Goal: Find specific page/section: Find specific page/section

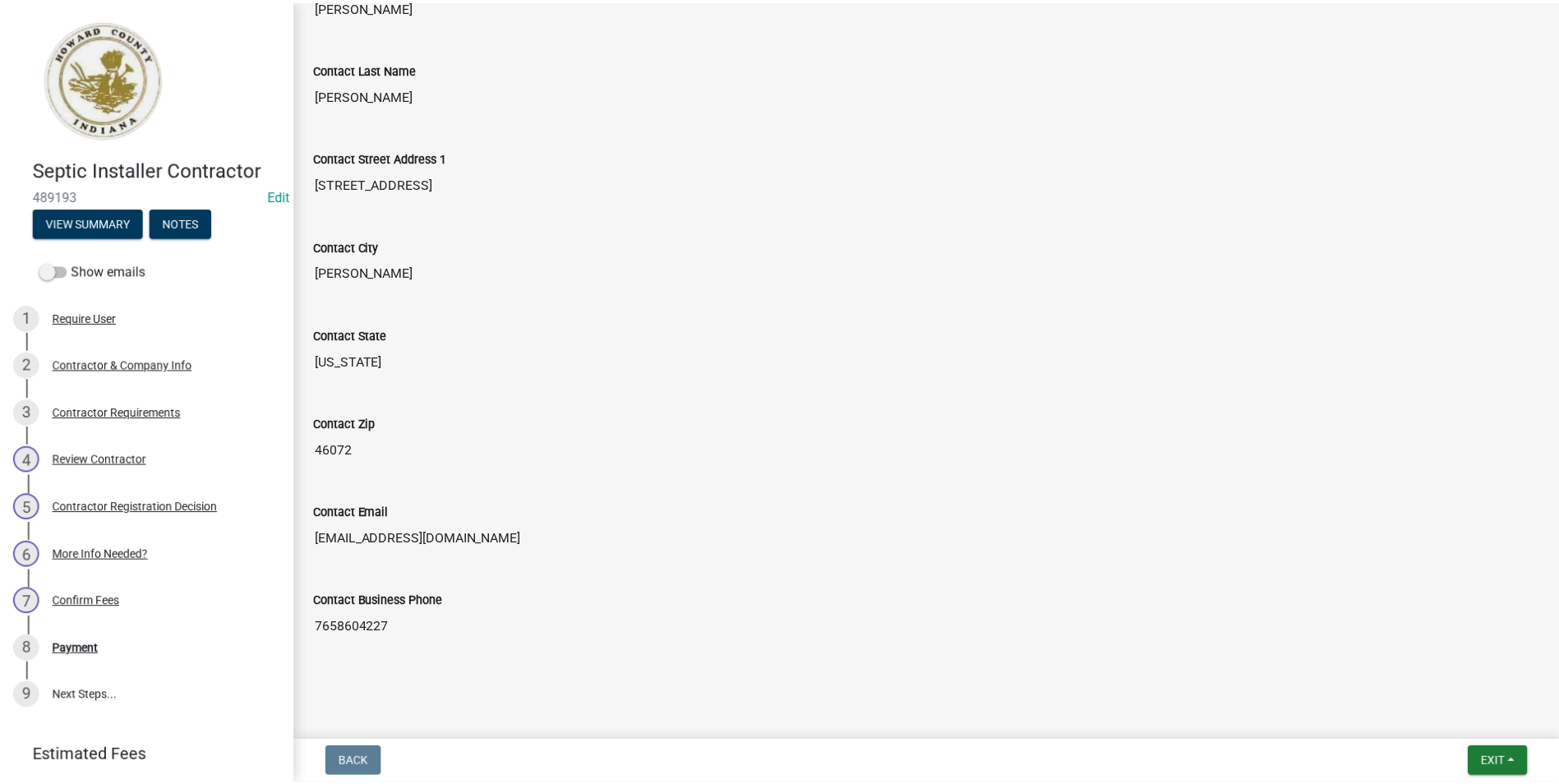
scroll to position [344, 0]
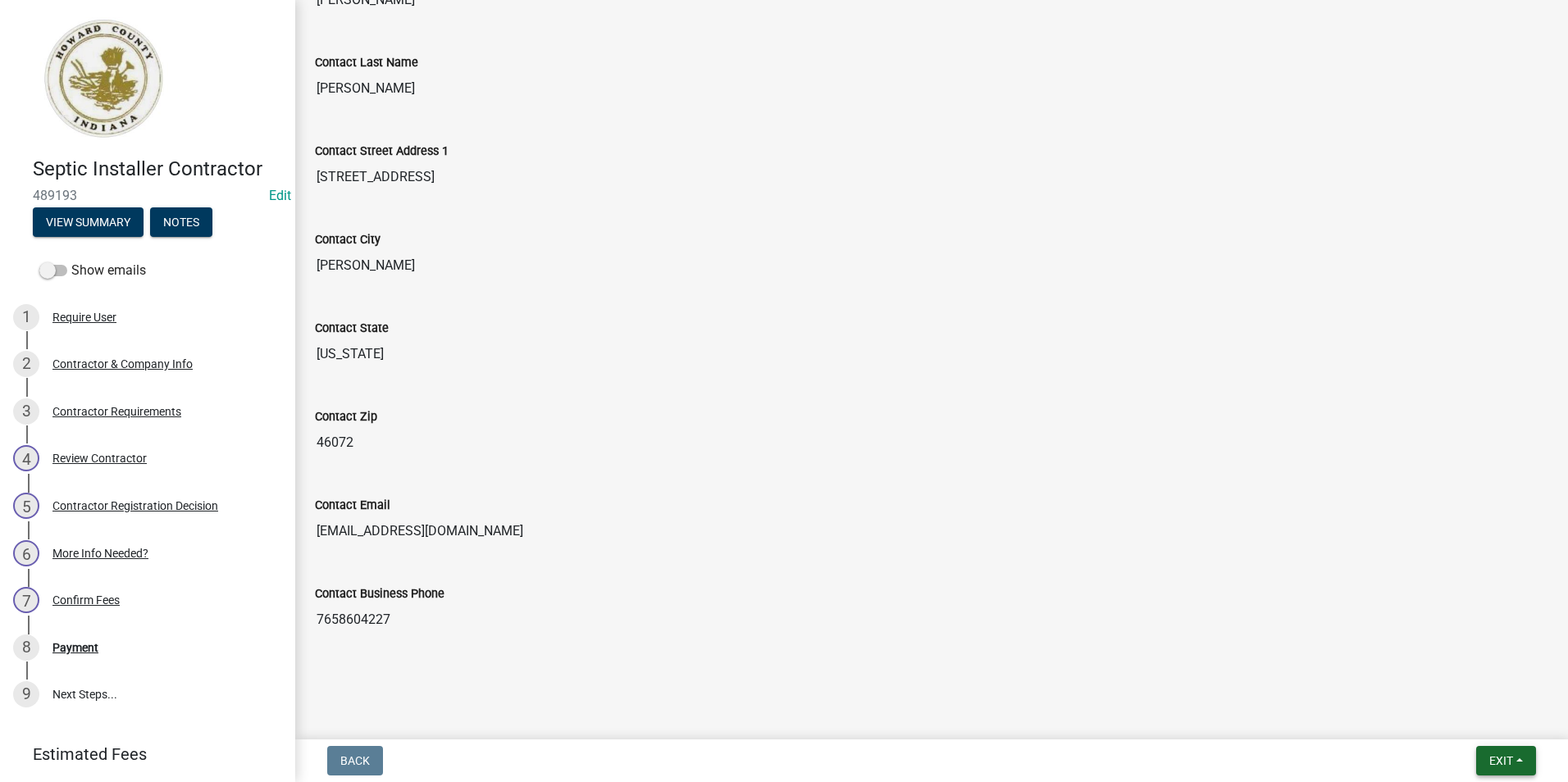
click at [1491, 765] on span "Exit" at bounding box center [1501, 760] width 24 height 13
click at [1449, 712] on button "Save & Exit" at bounding box center [1470, 717] width 132 height 39
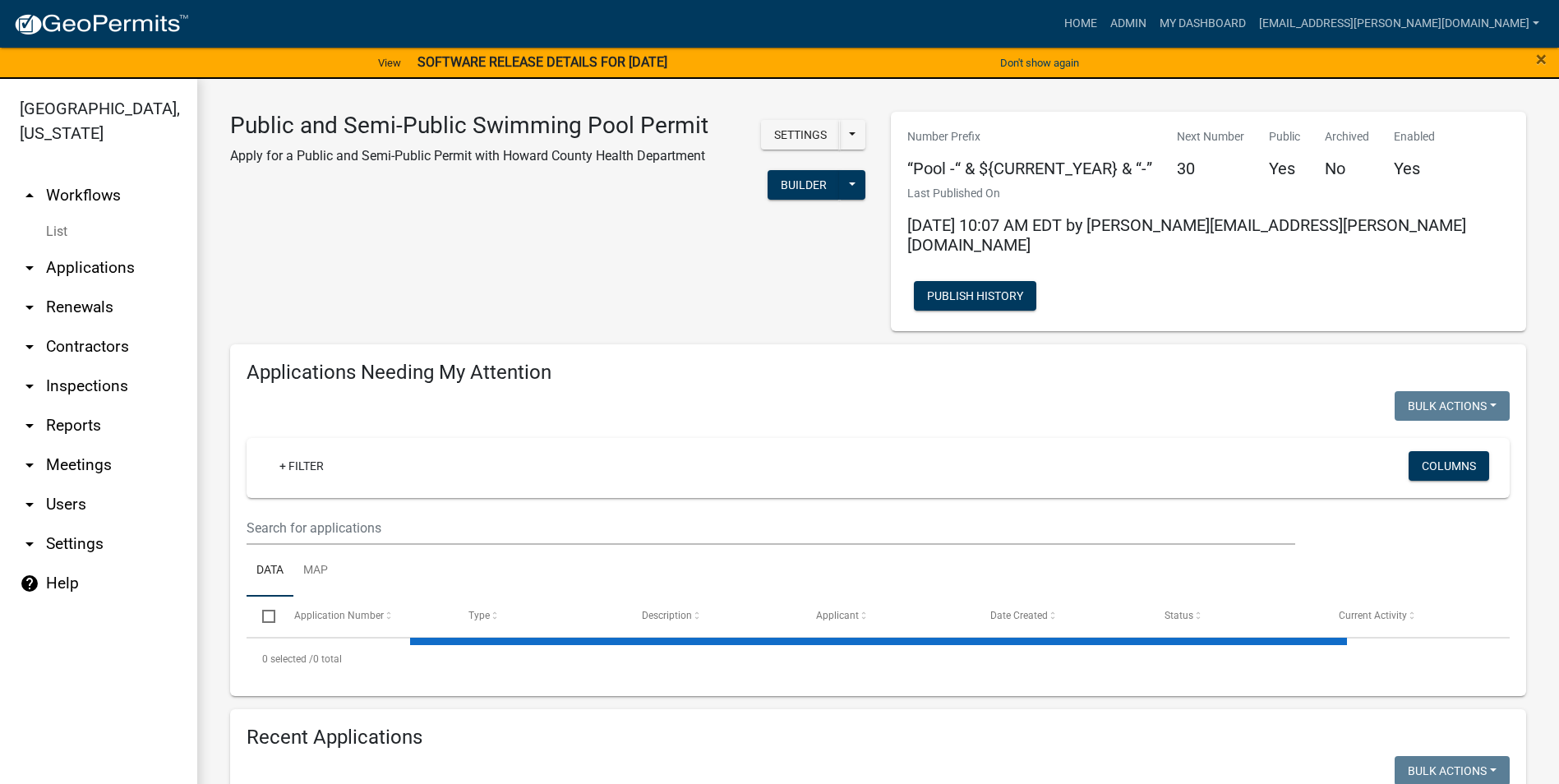
select select "3: 100"
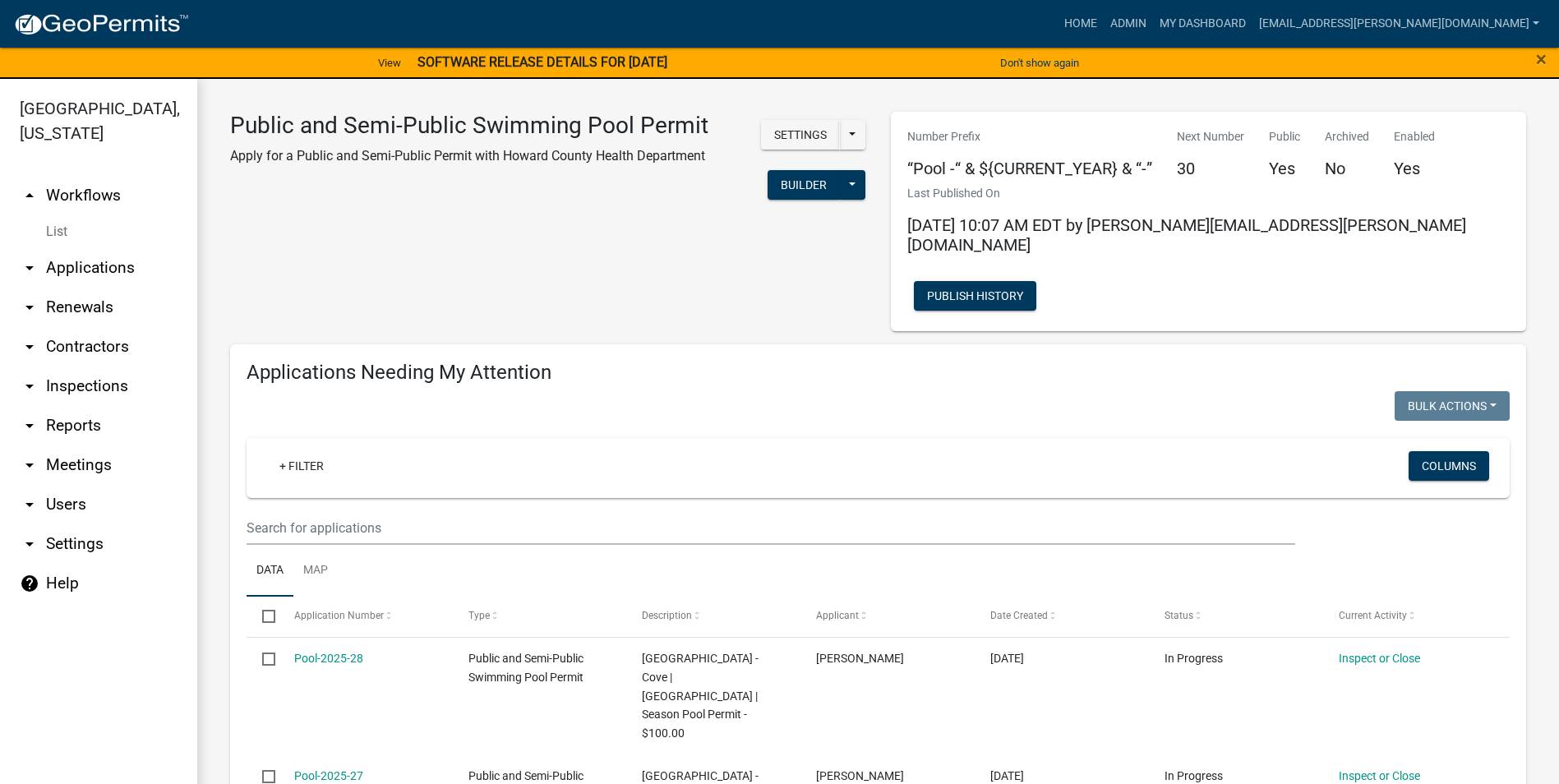
click at [81, 344] on link "arrow_drop_down Contractors" at bounding box center [98, 346] width 197 height 39
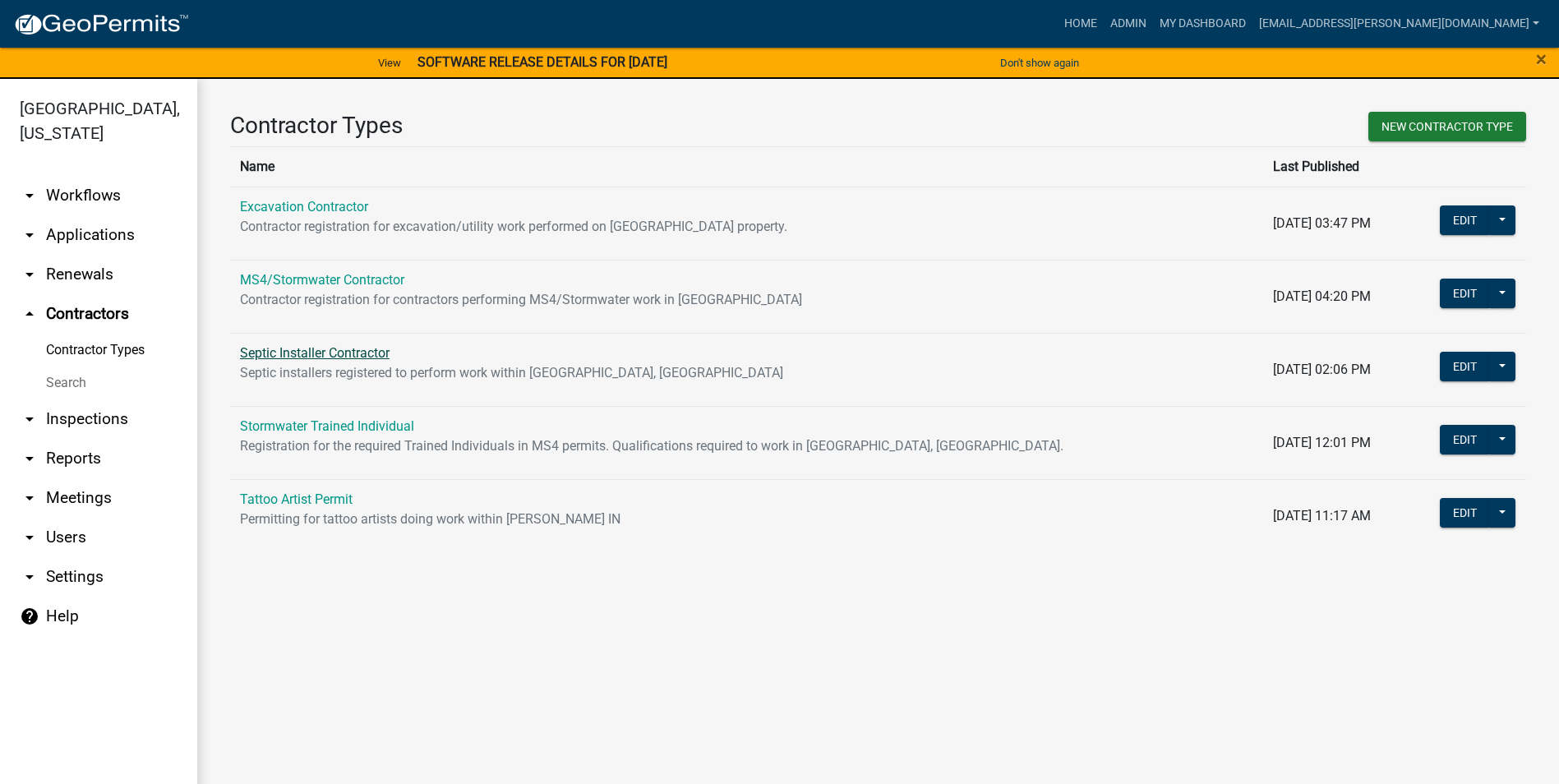
click at [326, 357] on link "Septic Installer Contractor" at bounding box center [315, 353] width 150 height 16
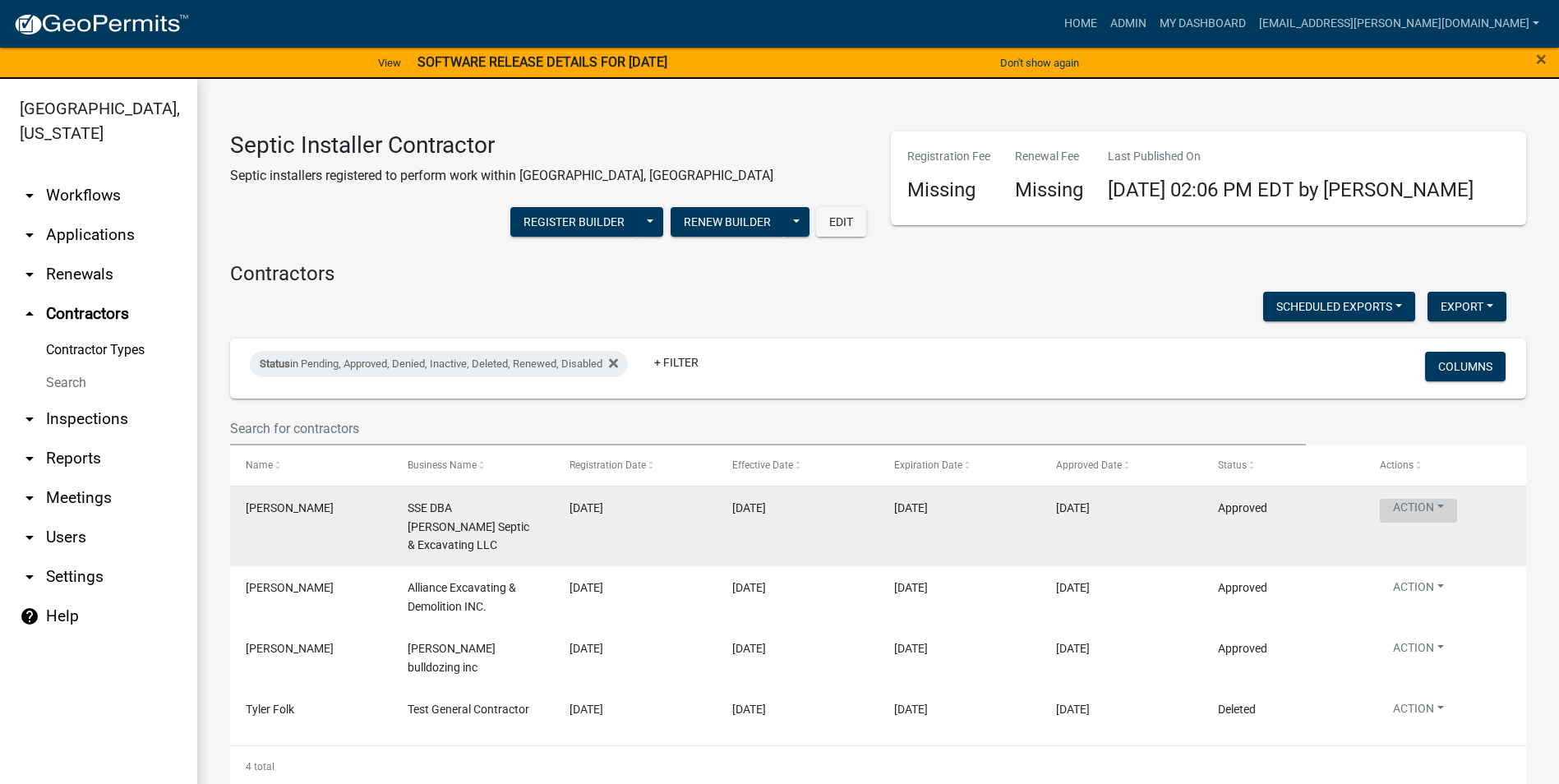
click at [1437, 511] on button "Action" at bounding box center [1418, 511] width 77 height 24
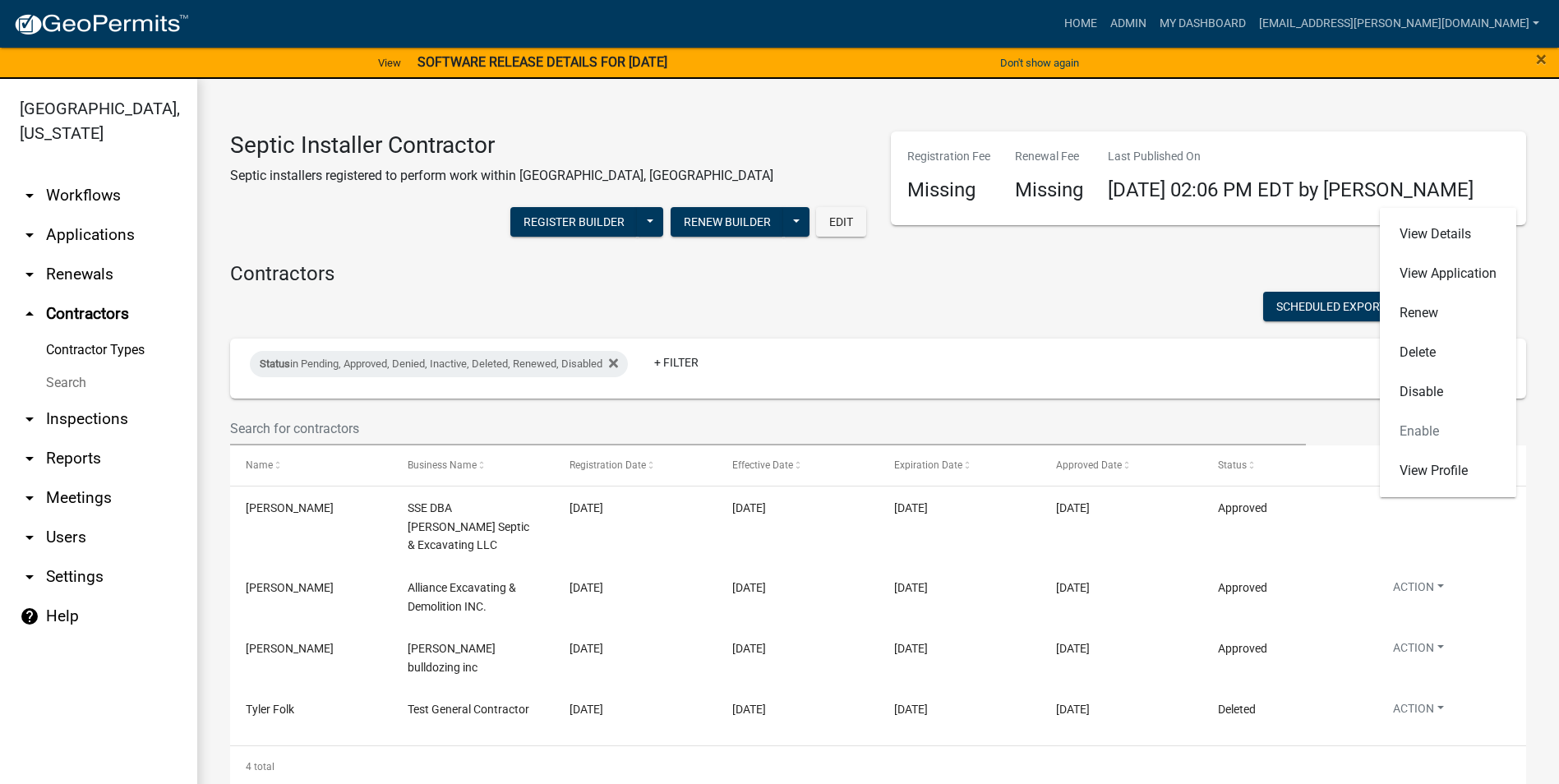
click at [664, 270] on h4 "Contractors" at bounding box center [878, 274] width 1296 height 24
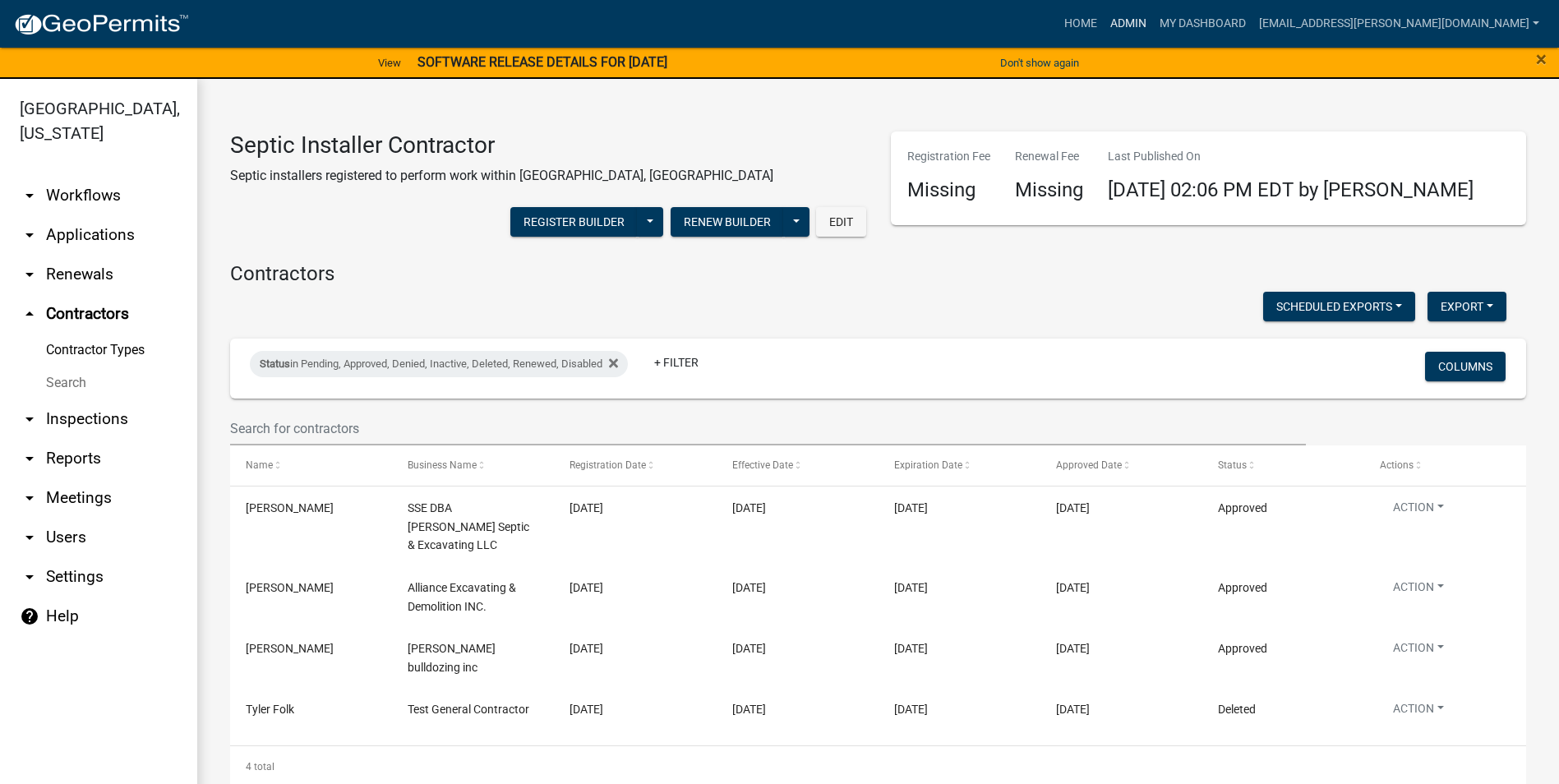
click at [1153, 30] on link "Admin" at bounding box center [1128, 23] width 49 height 31
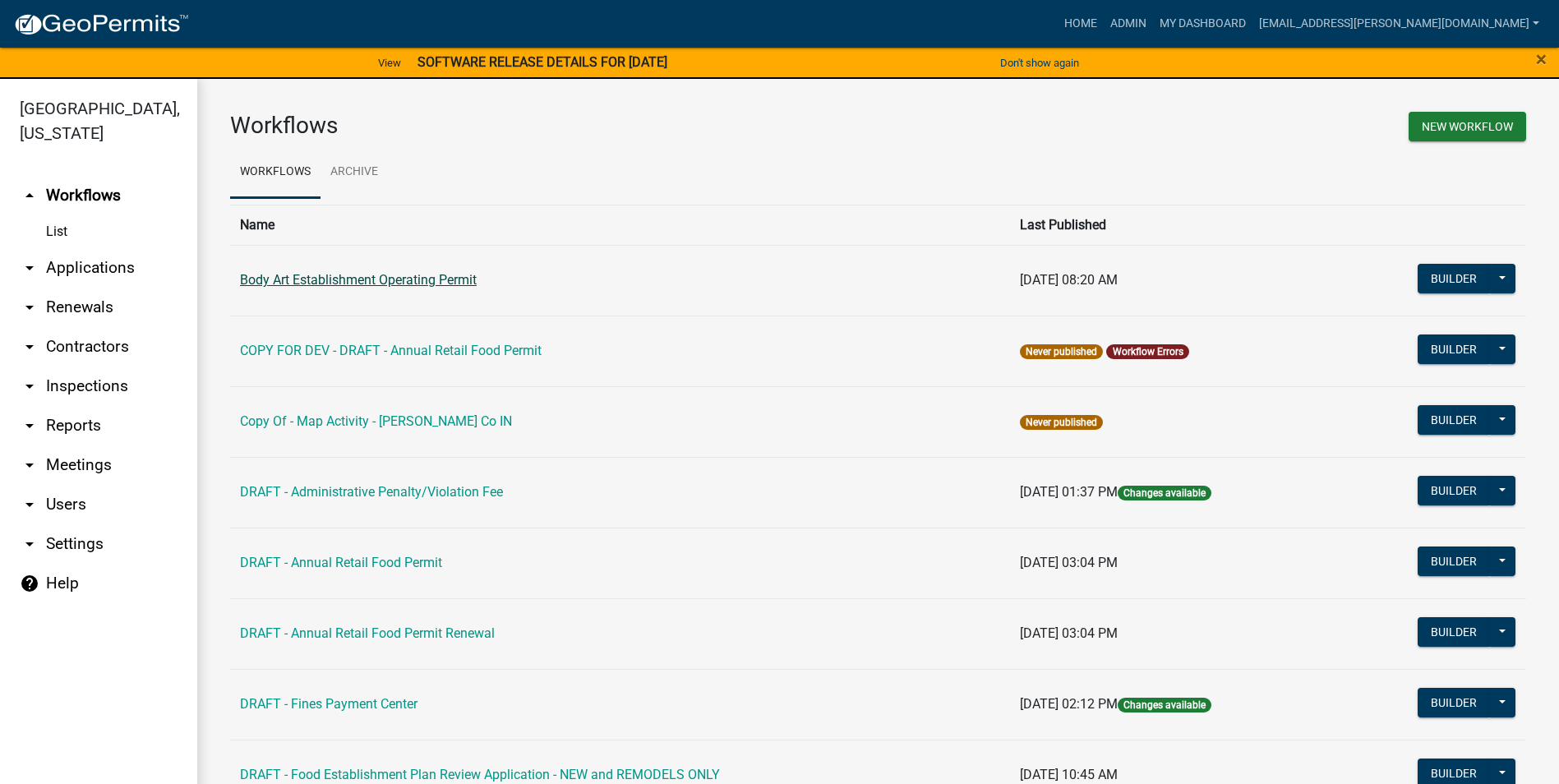
click at [393, 280] on link "Body Art Establishment Operating Permit" at bounding box center [358, 280] width 237 height 16
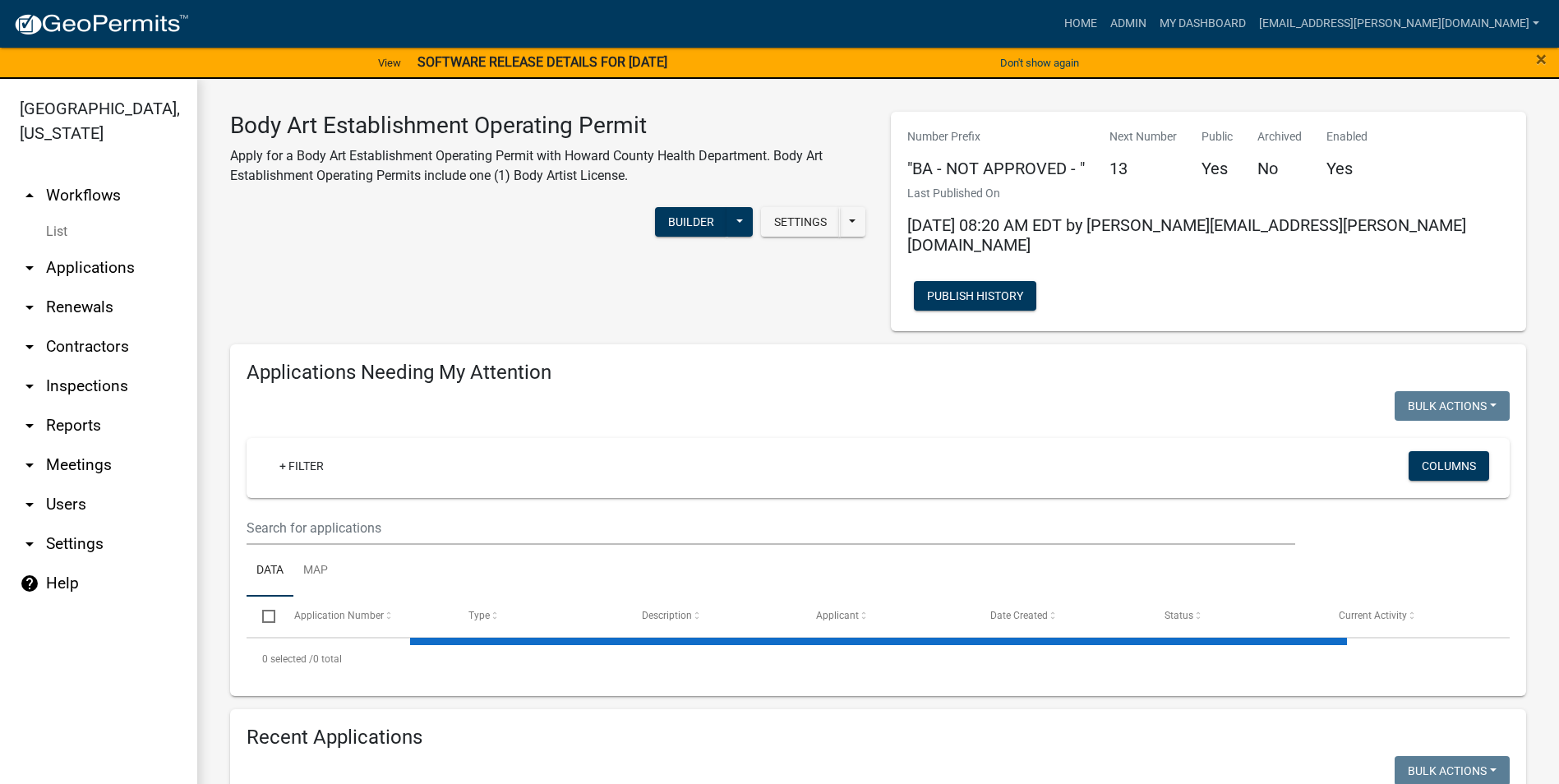
select select "3: 100"
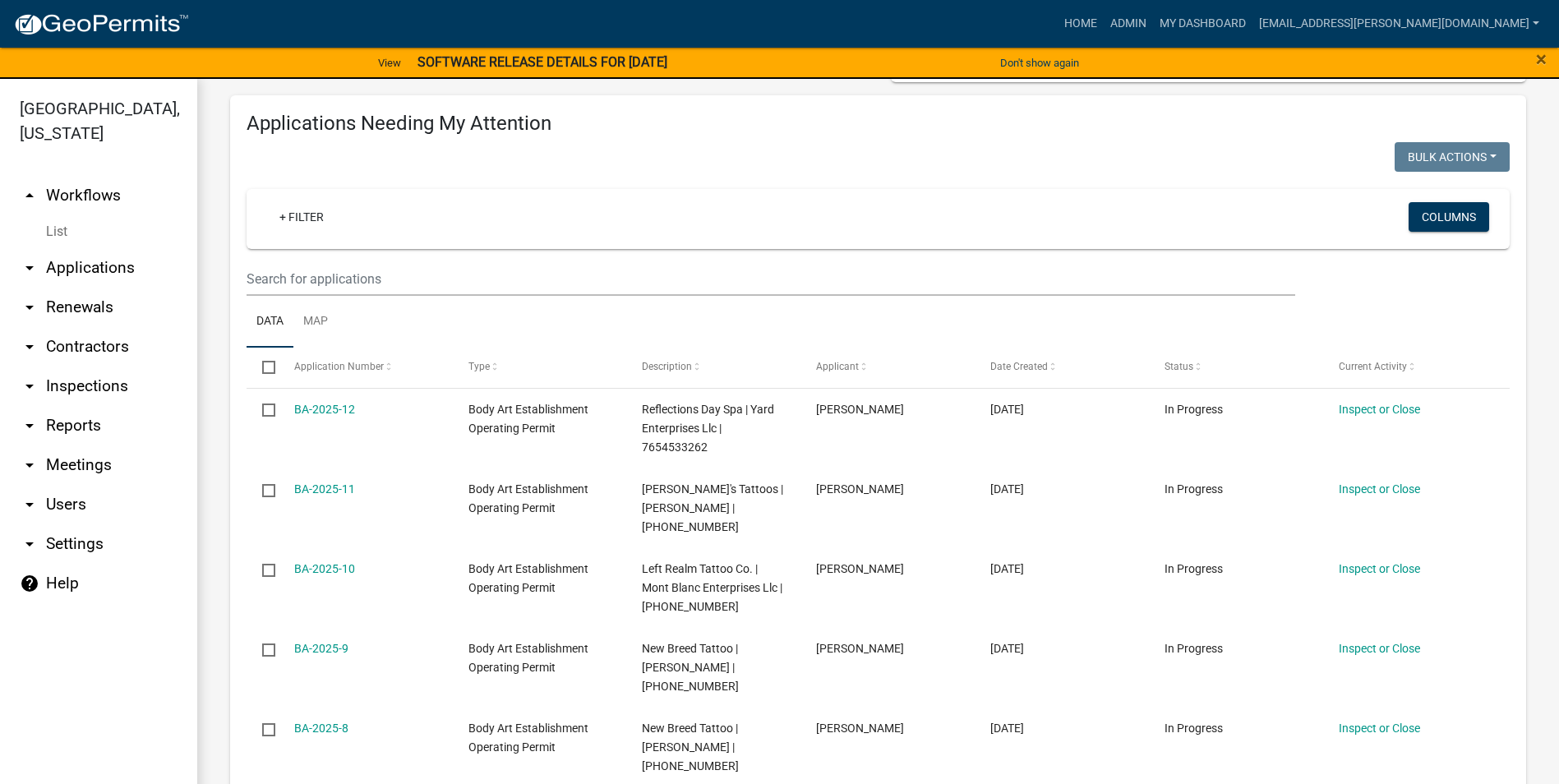
scroll to position [82, 0]
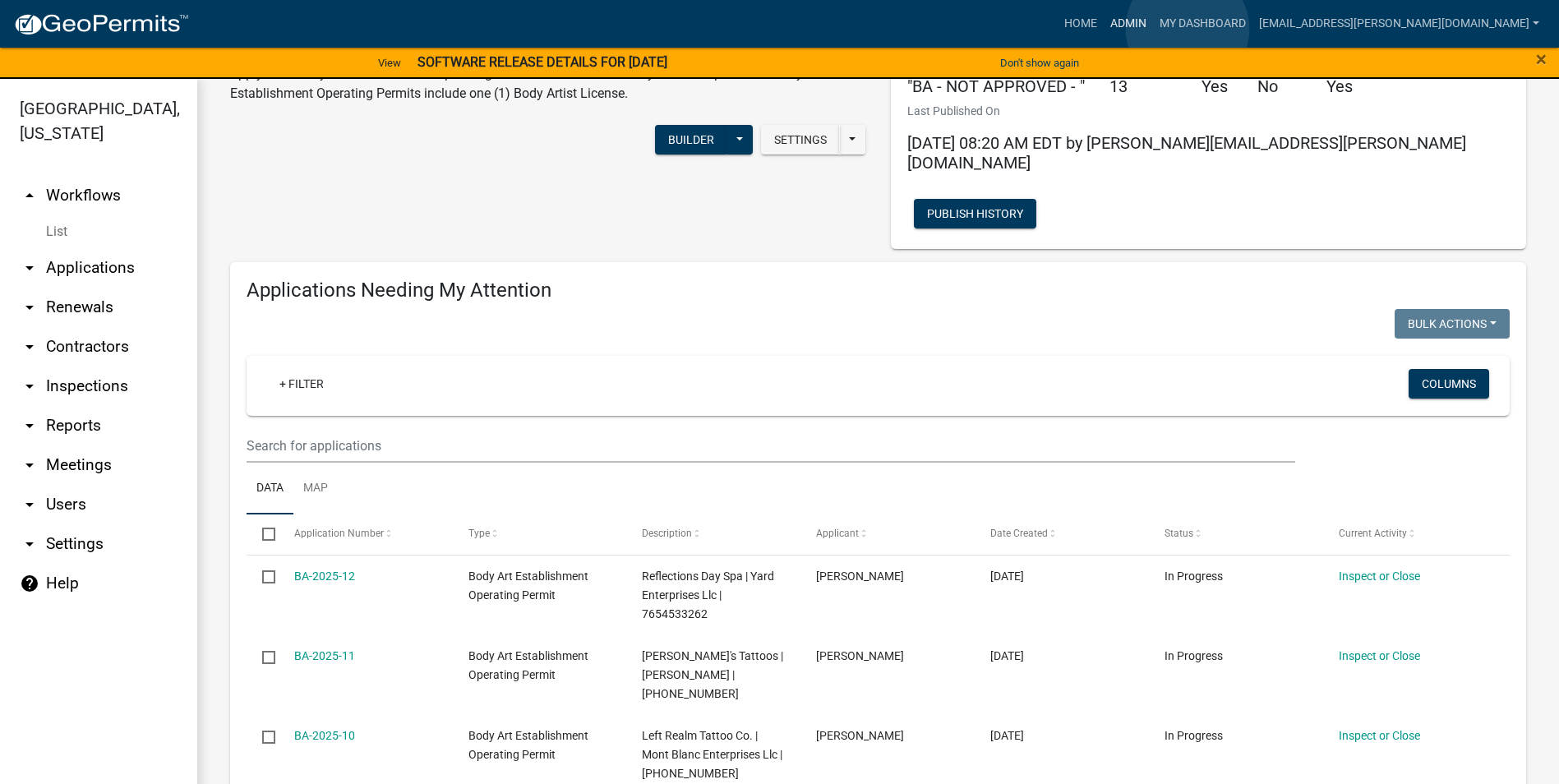
click at [1153, 29] on link "Admin" at bounding box center [1128, 23] width 49 height 31
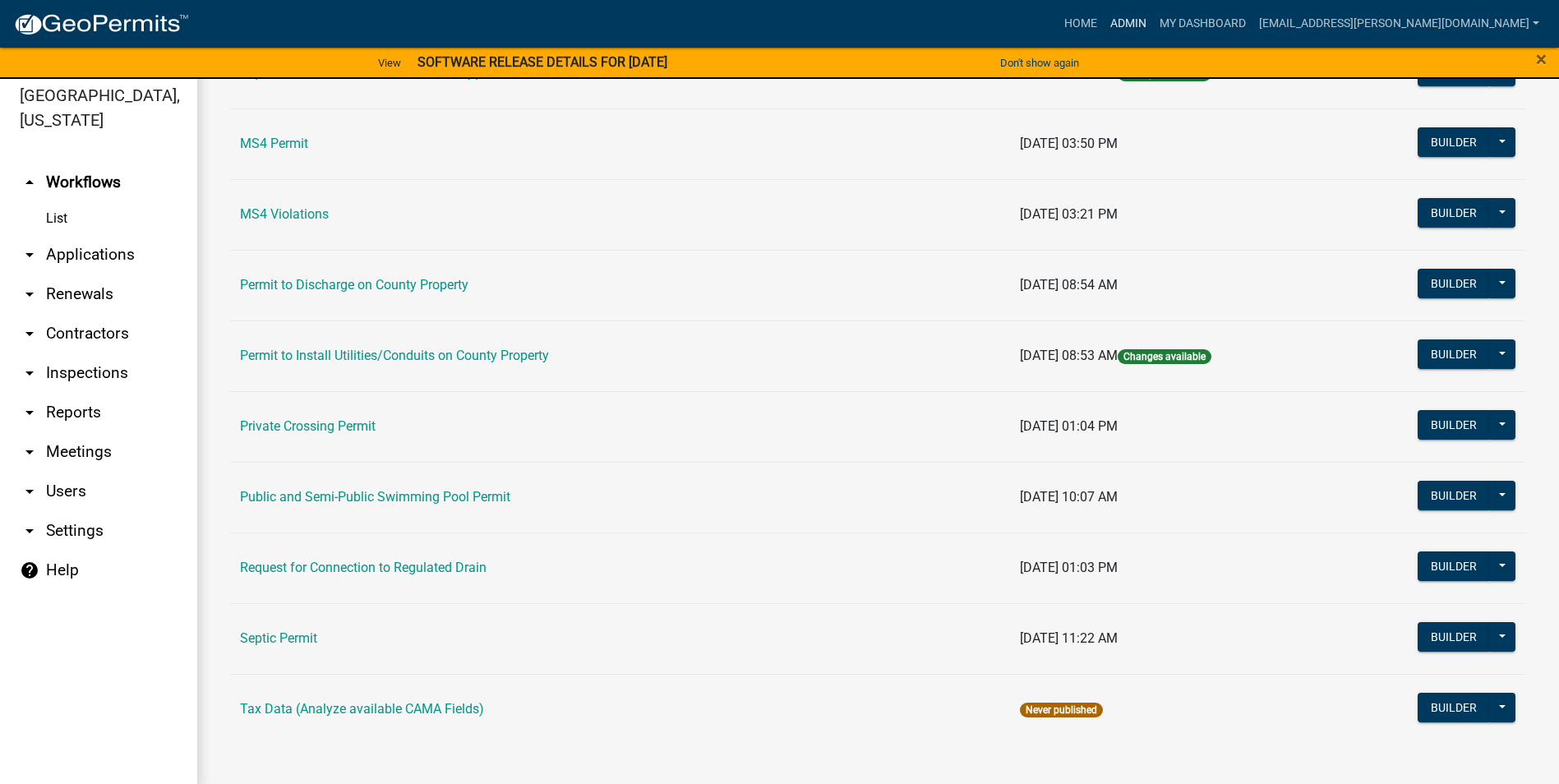
scroll to position [20, 0]
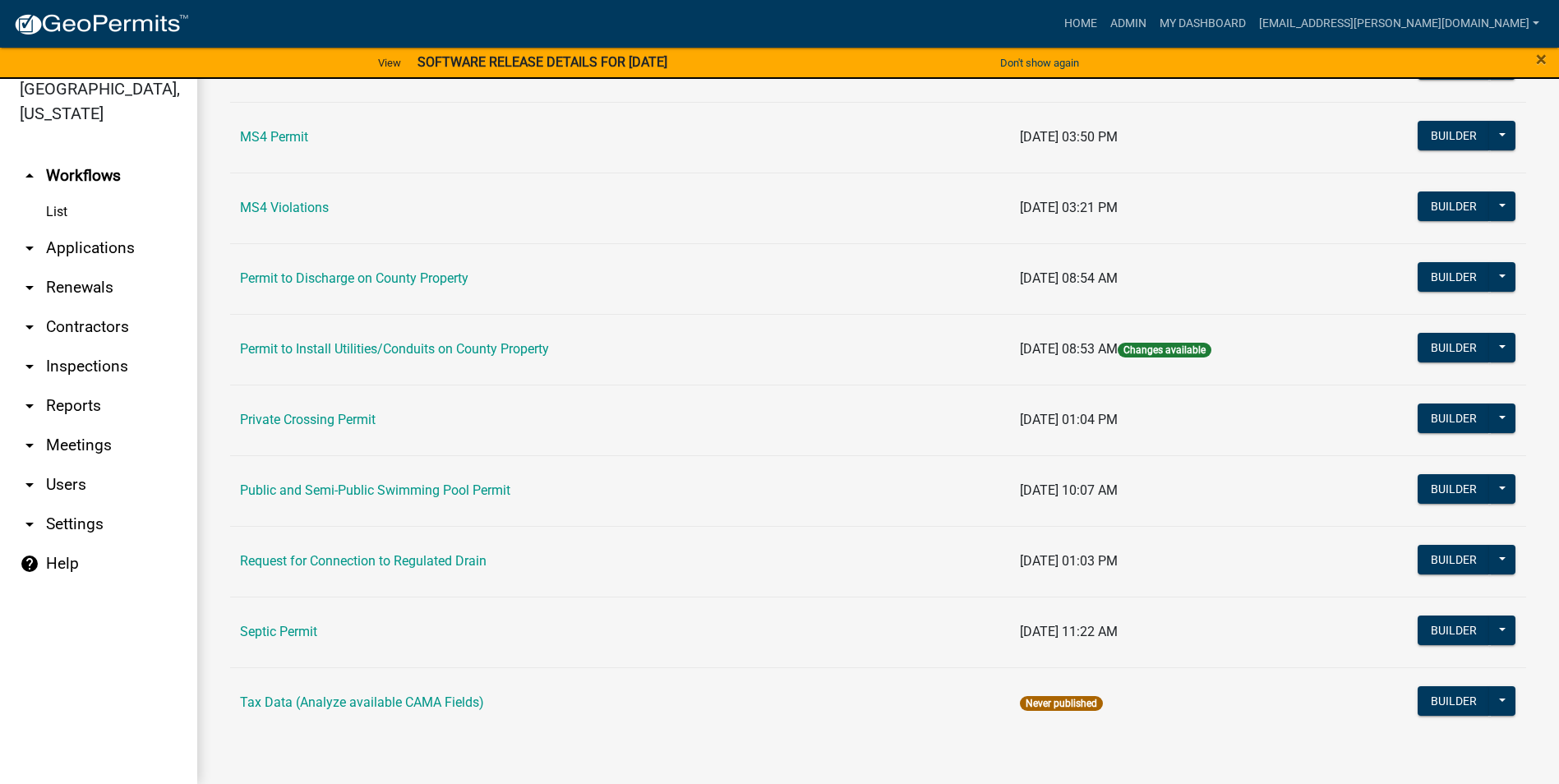
click at [473, 494] on link "Public and Semi-Public Swimming Pool Permit" at bounding box center [375, 491] width 270 height 16
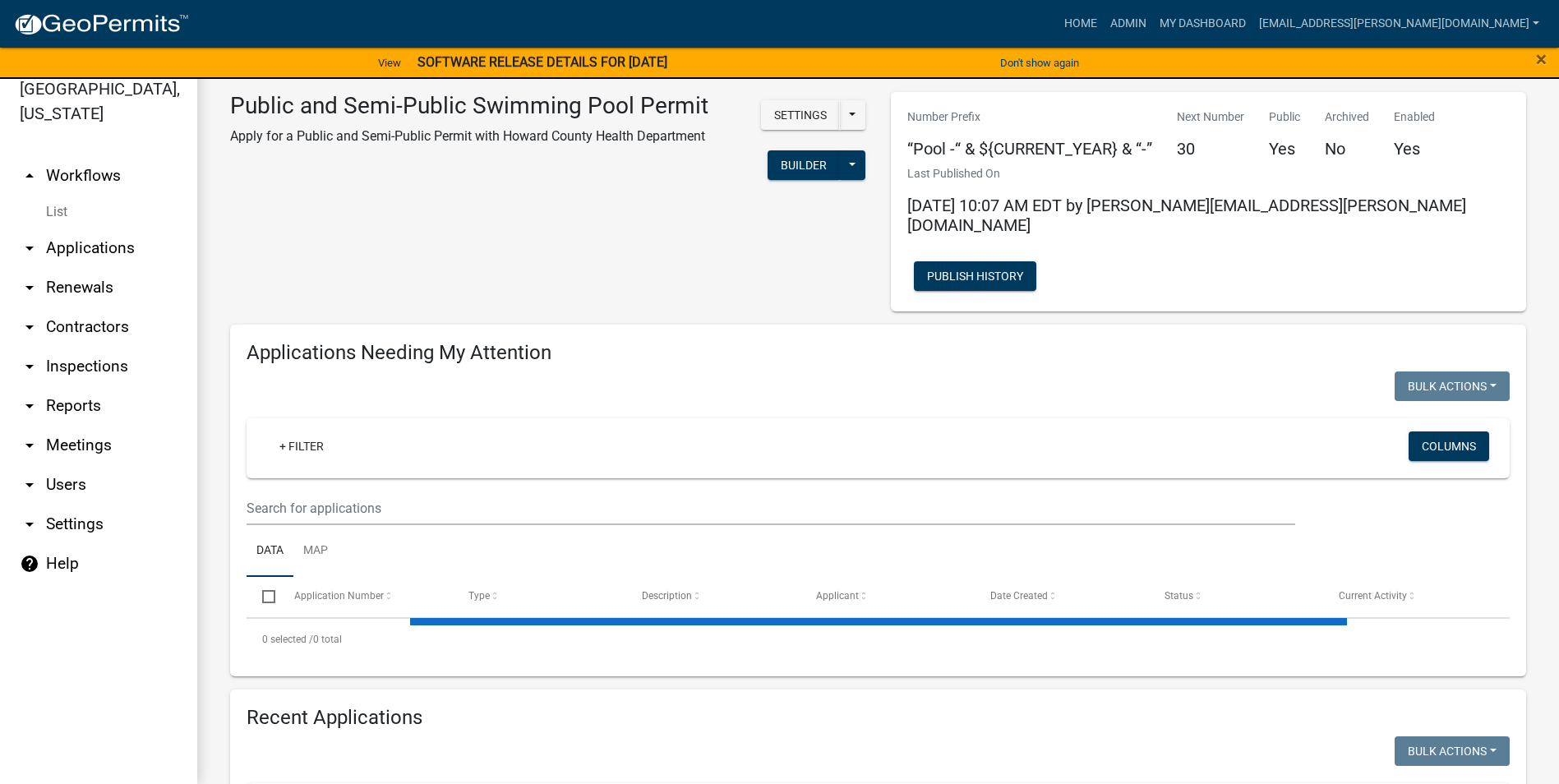
select select "3: 100"
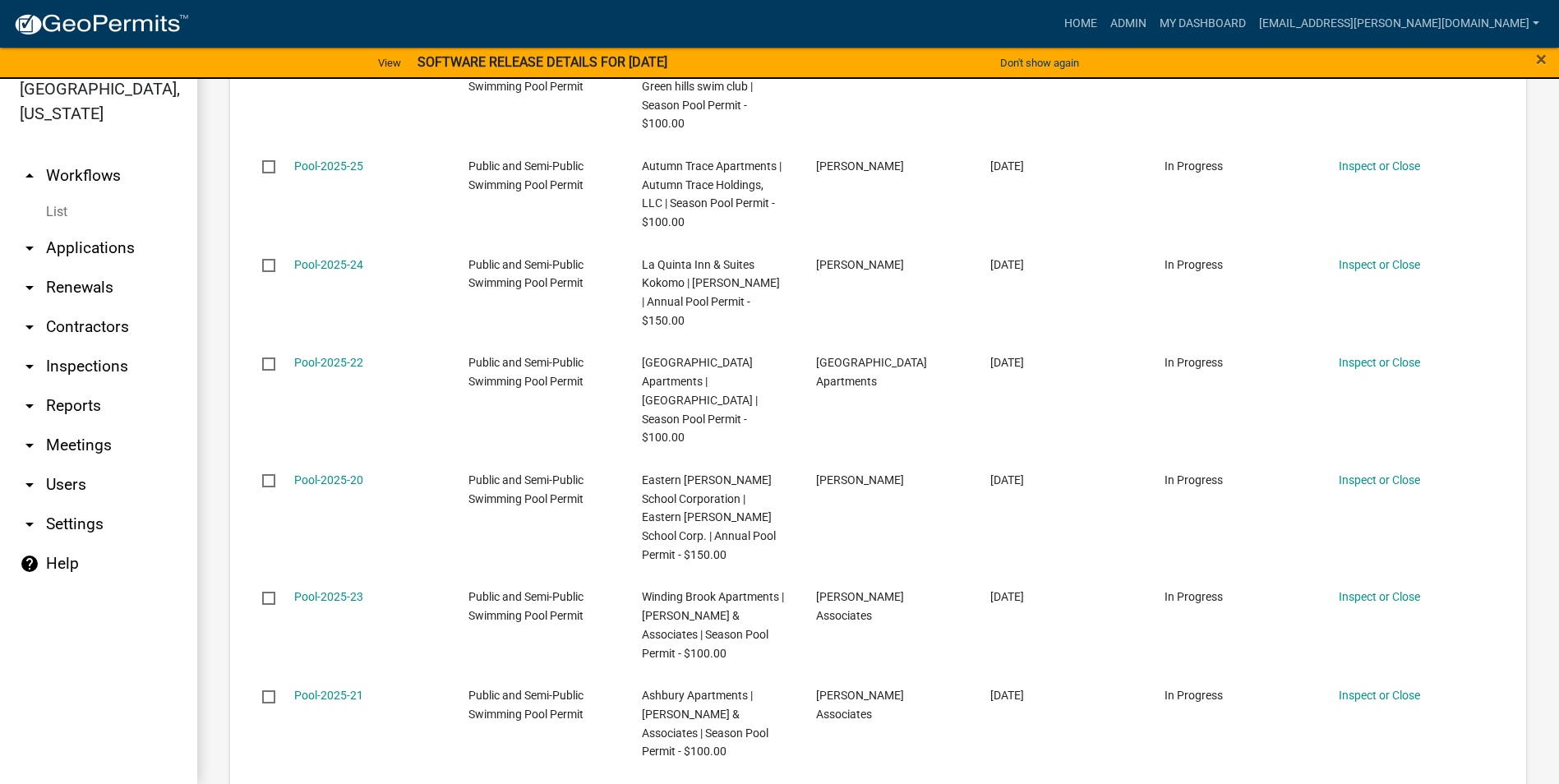
scroll to position [411, 0]
